Goal: Information Seeking & Learning: Learn about a topic

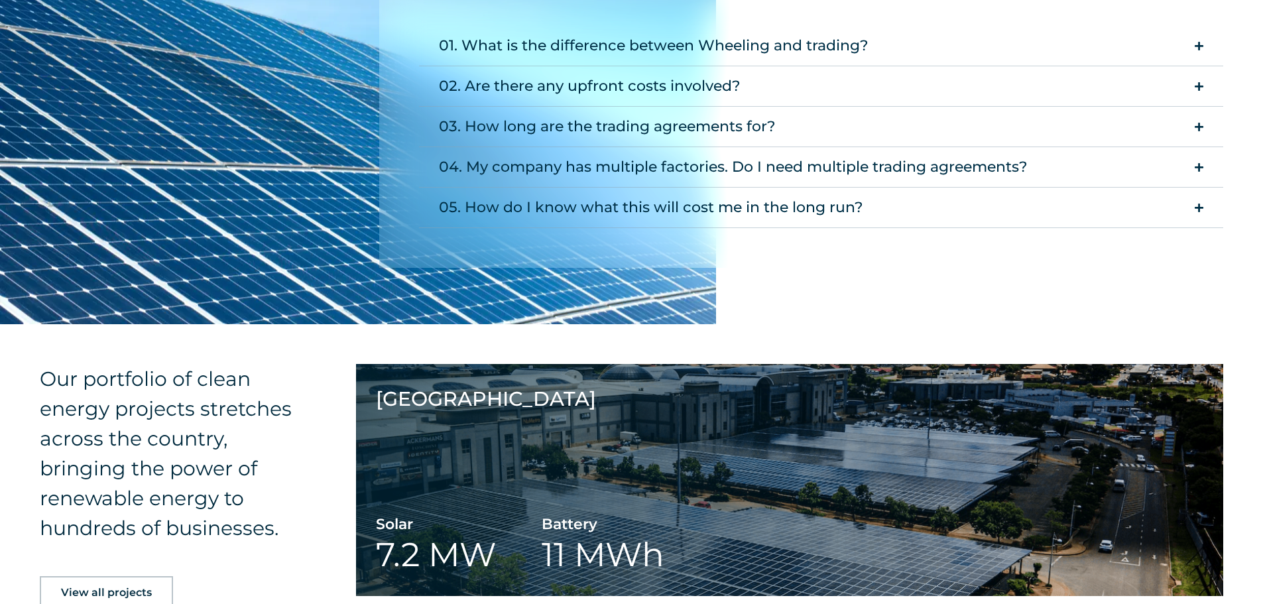
scroll to position [1592, 0]
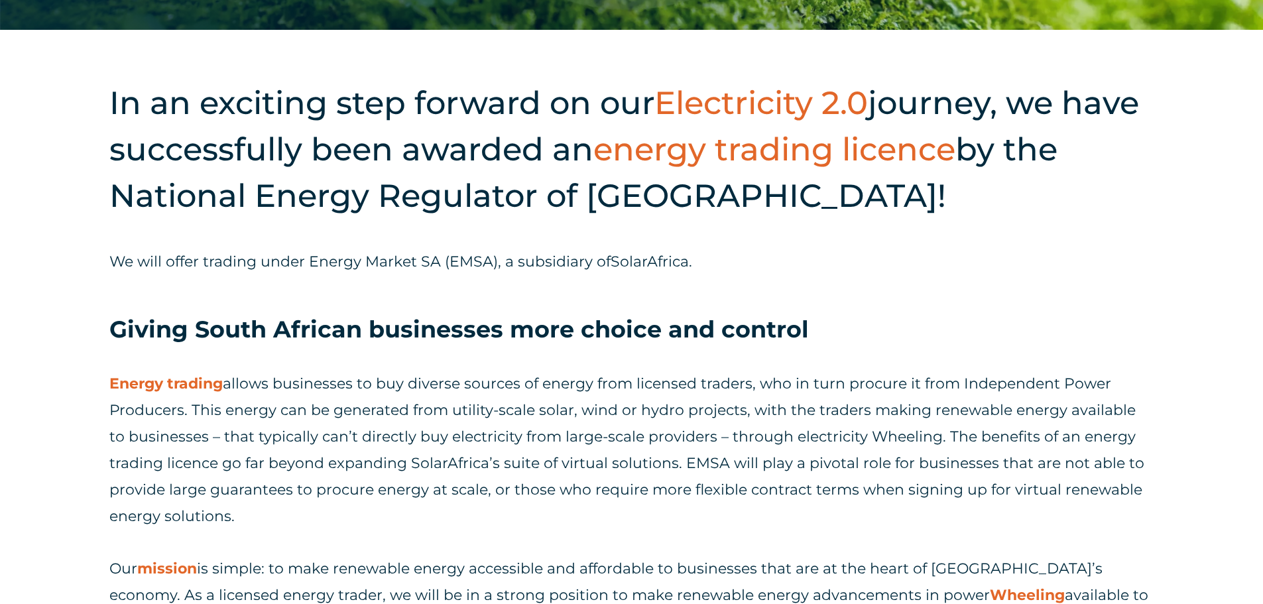
scroll to position [597, 0]
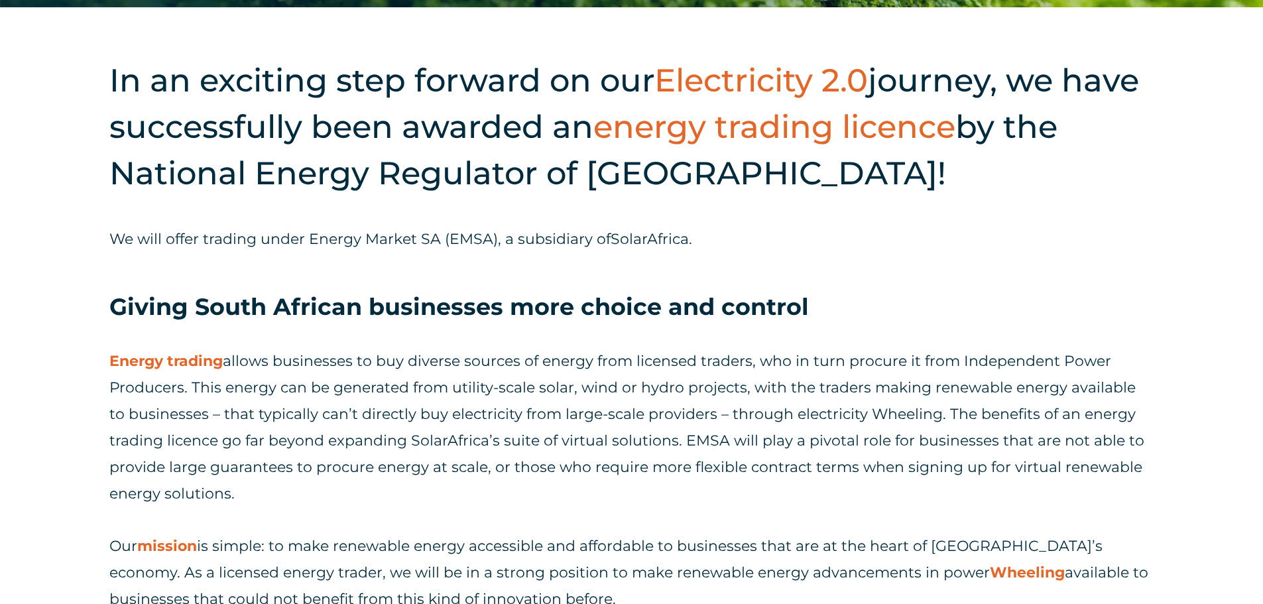
drag, startPoint x: 498, startPoint y: 151, endPoint x: 509, endPoint y: 183, distance: 33.6
click at [509, 183] on h2 "In an exciting step forward on our Electricity 2.0 journey, we have successfull…" at bounding box center [631, 126] width 1045 height 139
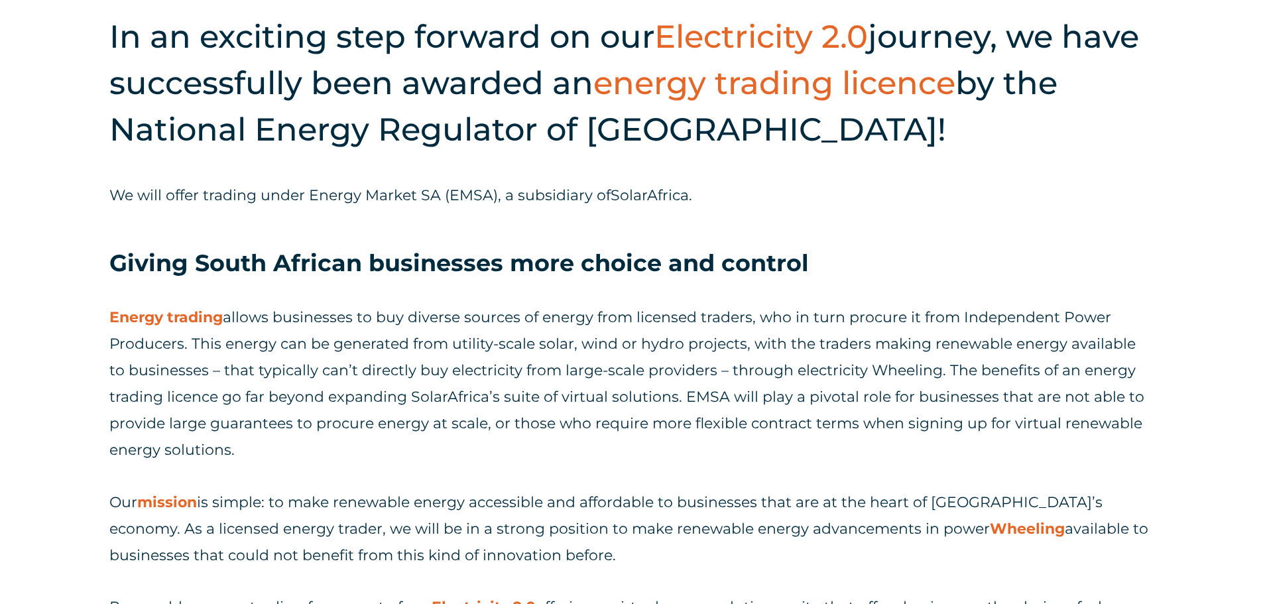
scroll to position [663, 0]
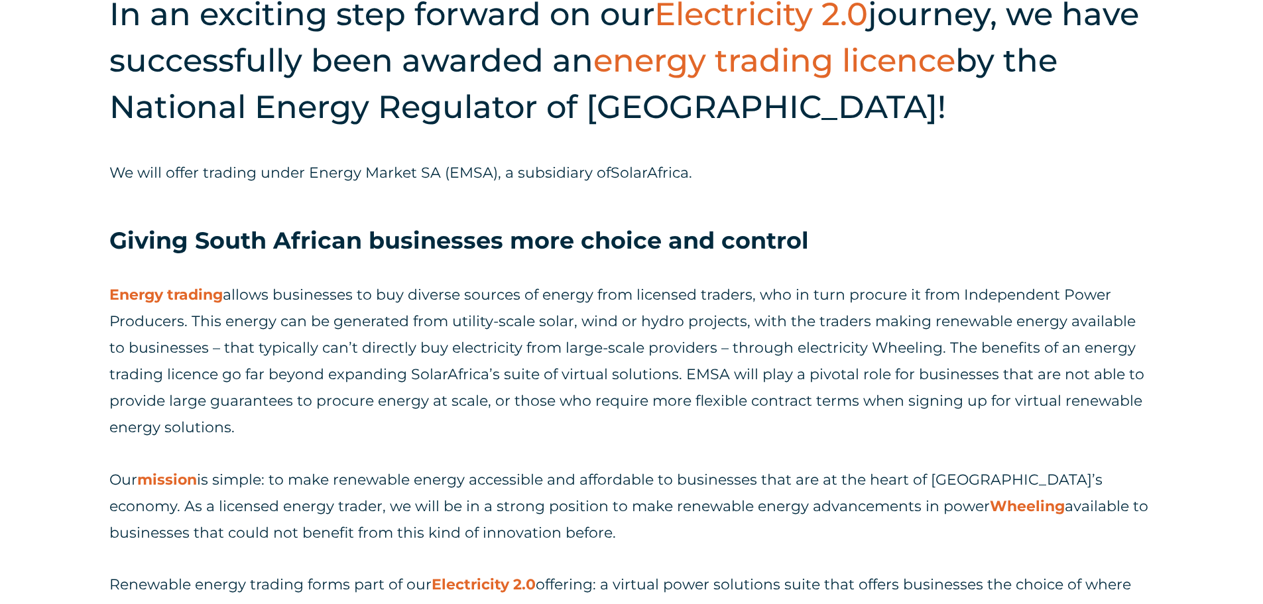
click at [334, 181] on span "We will offer trading under Energy Market SA (EMSA), a subsidiary of" at bounding box center [359, 173] width 501 height 18
drag, startPoint x: 334, startPoint y: 181, endPoint x: 379, endPoint y: 177, distance: 45.9
click at [379, 177] on span "We will offer trading under Energy Market SA (EMSA), a subsidiary of" at bounding box center [359, 173] width 501 height 18
copy span "Energy Market"
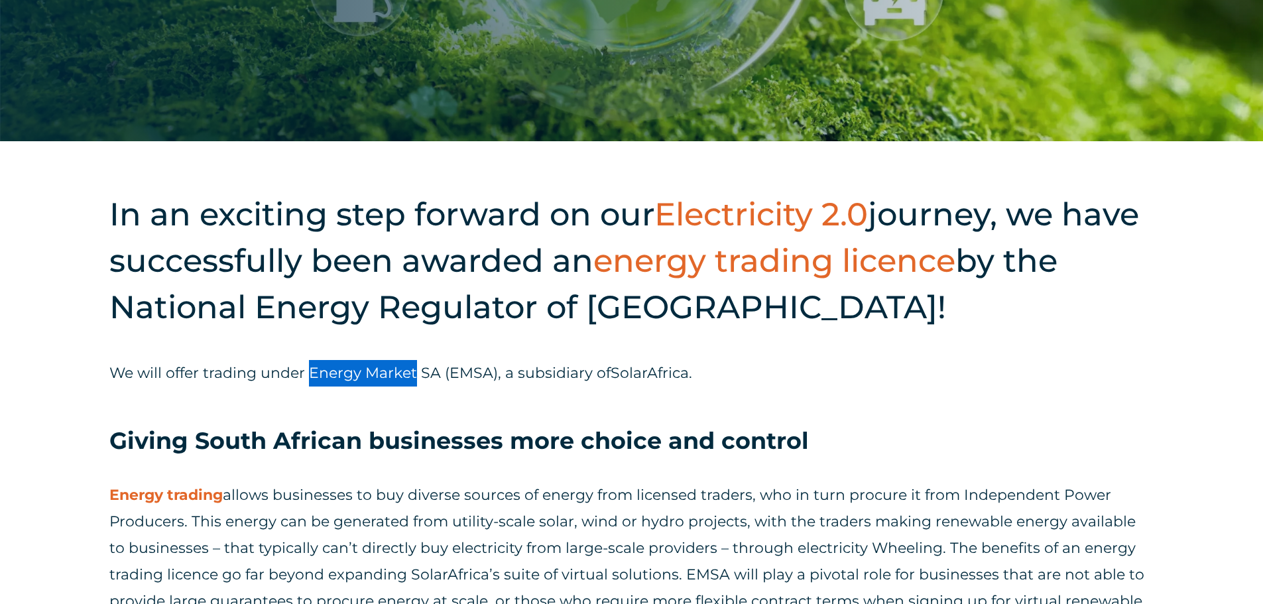
scroll to position [464, 0]
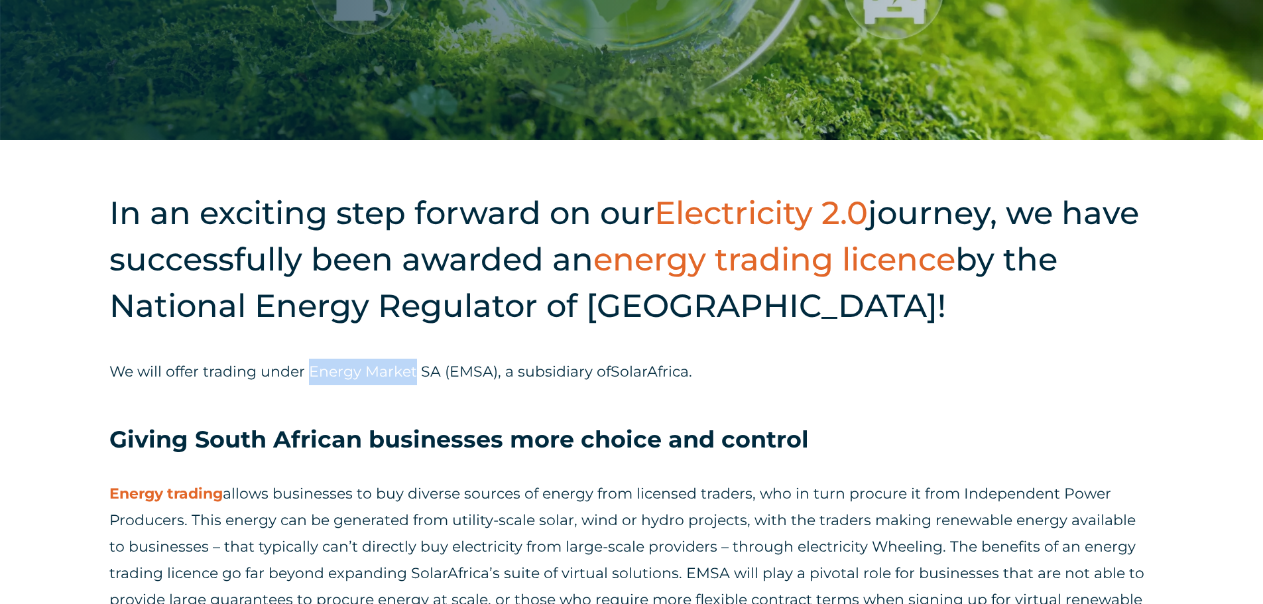
click at [319, 369] on span "We will offer trading under Energy Market SA (EMSA), a subsidiary of" at bounding box center [359, 372] width 501 height 18
drag, startPoint x: 319, startPoint y: 369, endPoint x: 489, endPoint y: 361, distance: 170.6
click at [489, 361] on p "We will offer trading under Energy Market SA (EMSA), a subsidiary of SolarAfric…" at bounding box center [631, 372] width 1045 height 27
copy span "Energy Market SA (EMSA)"
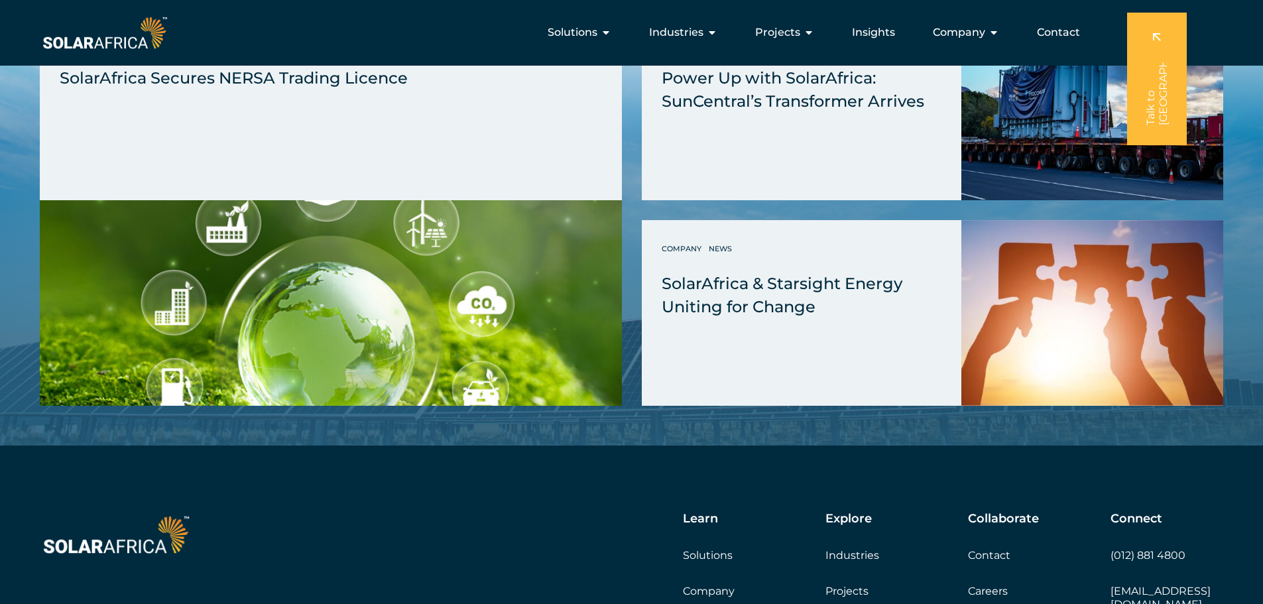
scroll to position [1525, 0]
